Goal: Book appointment/travel/reservation

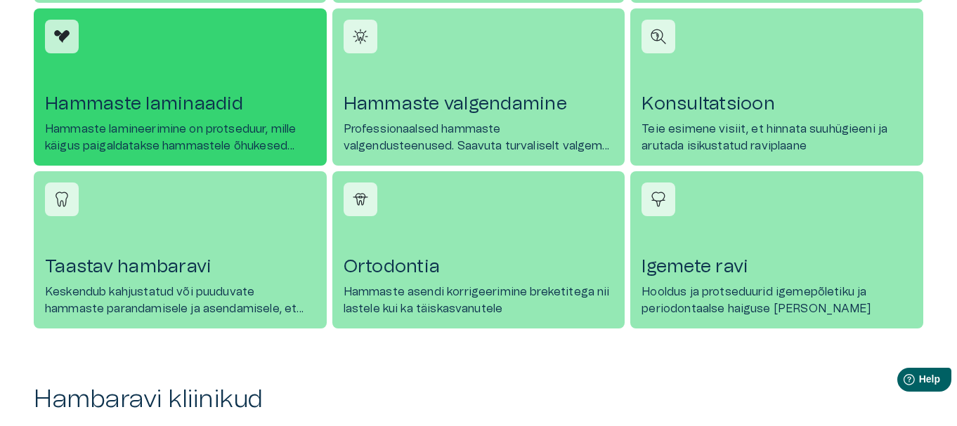
scroll to position [983, 0]
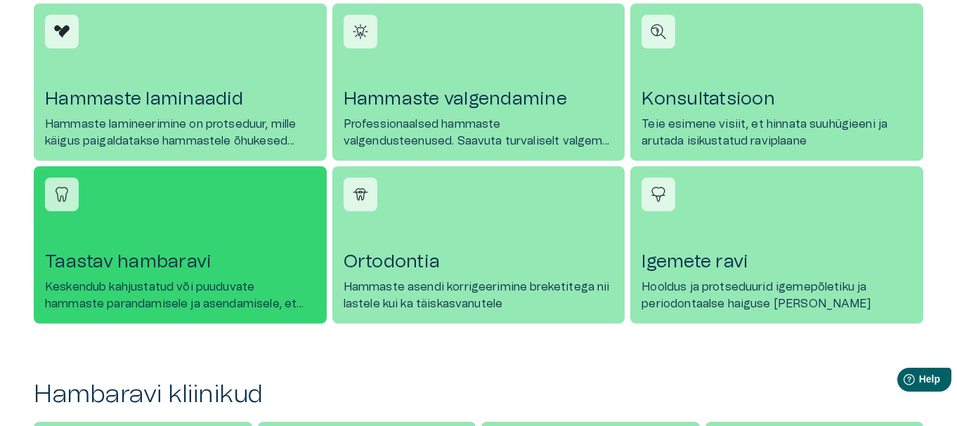
click at [93, 272] on h4 "Taastav hambaravi" at bounding box center [180, 262] width 270 height 22
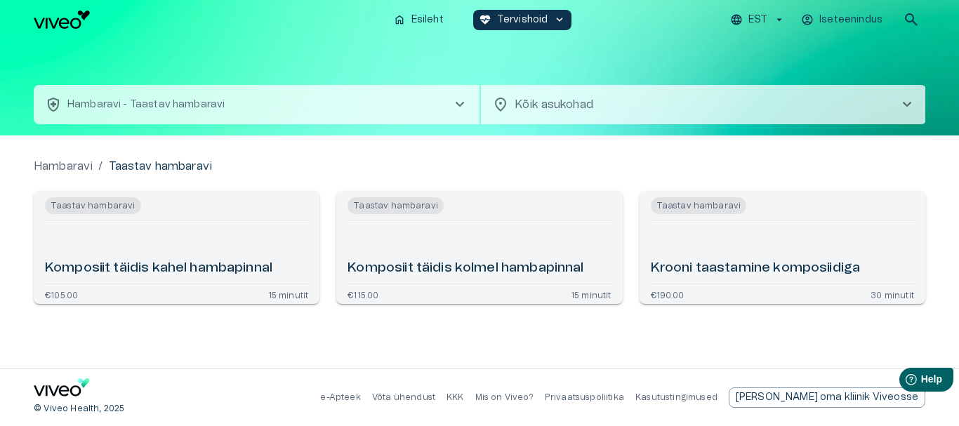
click at [457, 100] on span "chevron_right" at bounding box center [460, 104] width 17 height 17
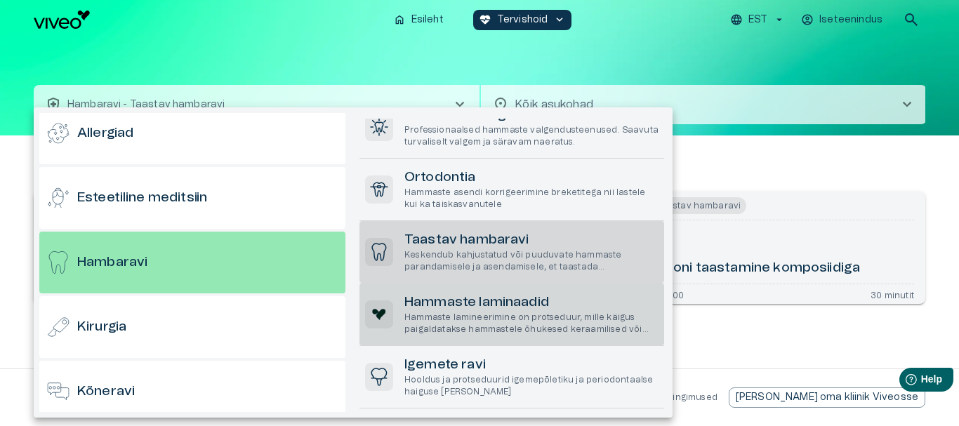
scroll to position [490, 0]
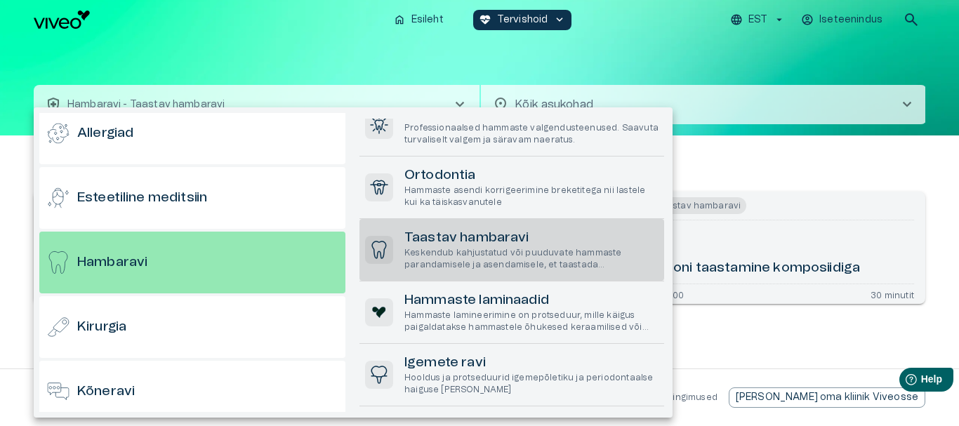
click at [745, 164] on div at bounding box center [479, 213] width 959 height 426
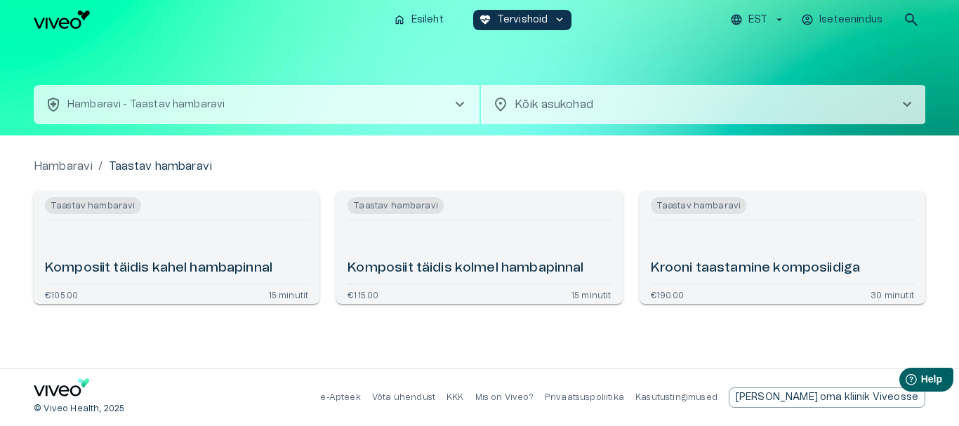
click at [905, 101] on span "chevron_right" at bounding box center [907, 104] width 17 height 17
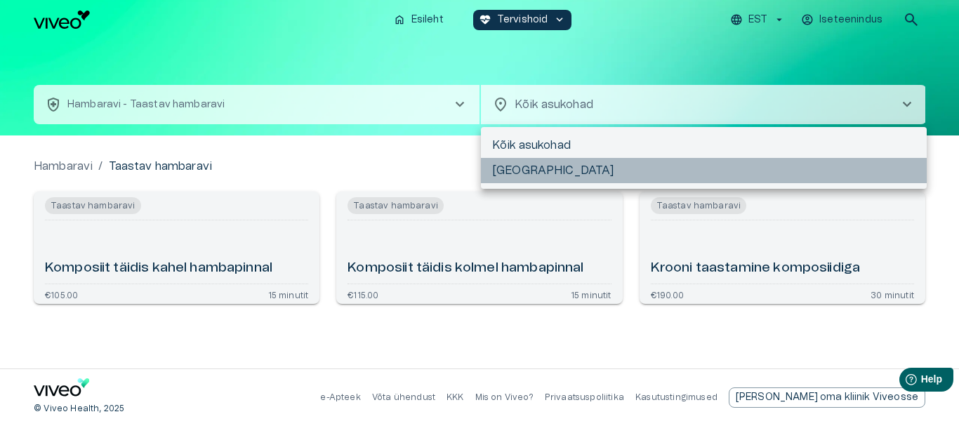
click at [879, 163] on li "[GEOGRAPHIC_DATA]" at bounding box center [704, 170] width 446 height 25
type input "**********"
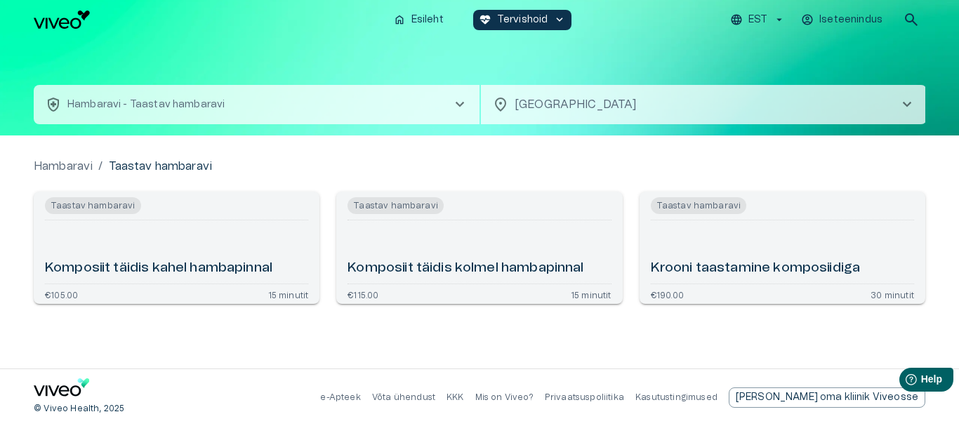
click at [462, 104] on span "chevron_right" at bounding box center [460, 104] width 17 height 17
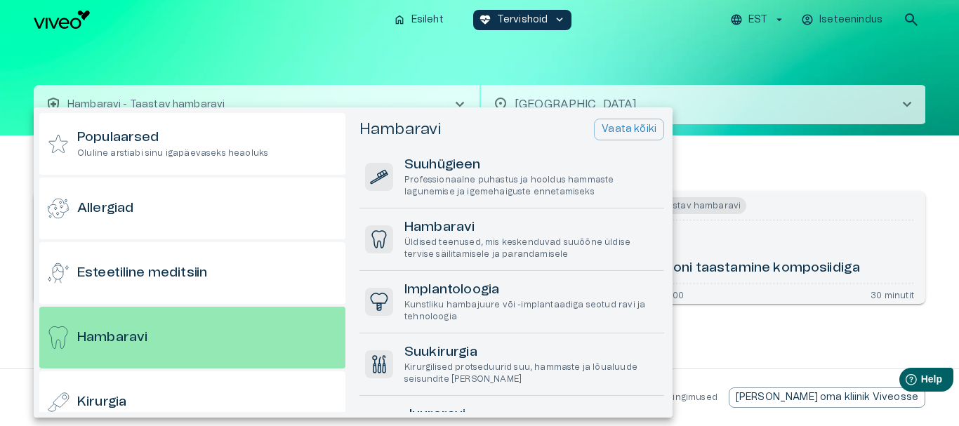
scroll to position [75, 0]
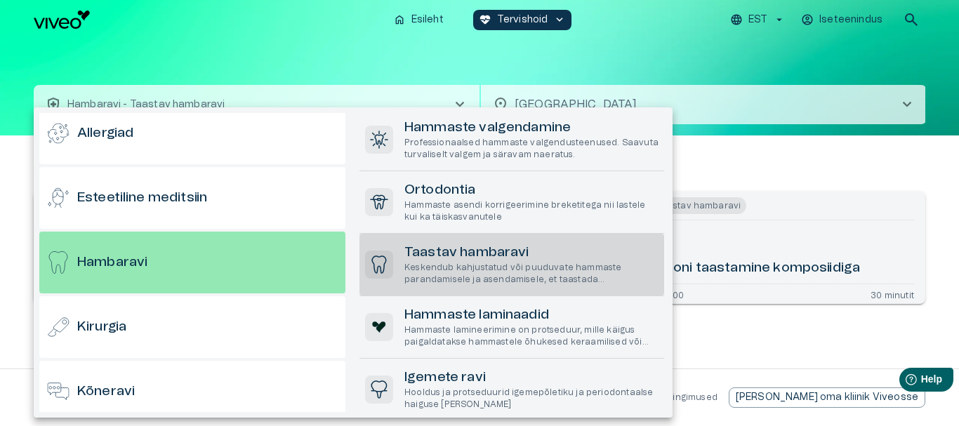
click at [463, 103] on div at bounding box center [479, 213] width 959 height 426
